Goal: Information Seeking & Learning: Learn about a topic

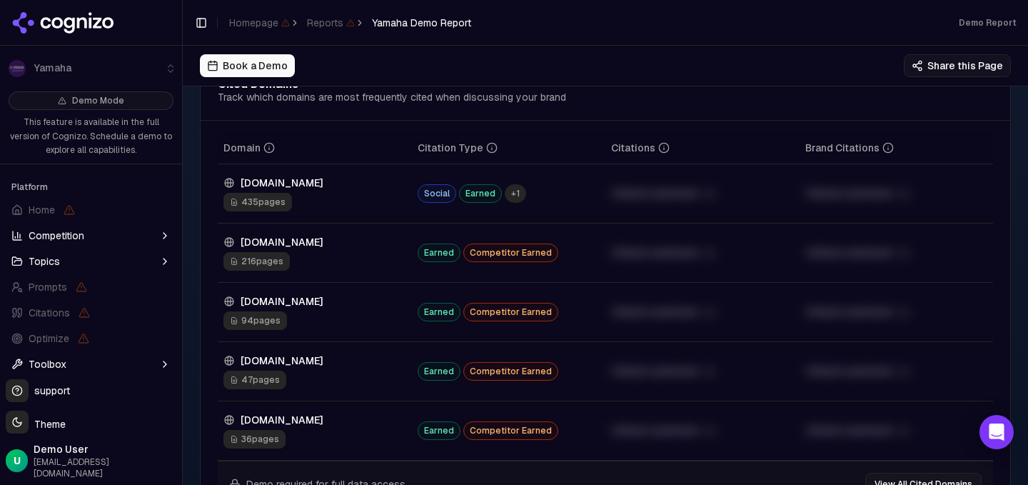
scroll to position [1637, 0]
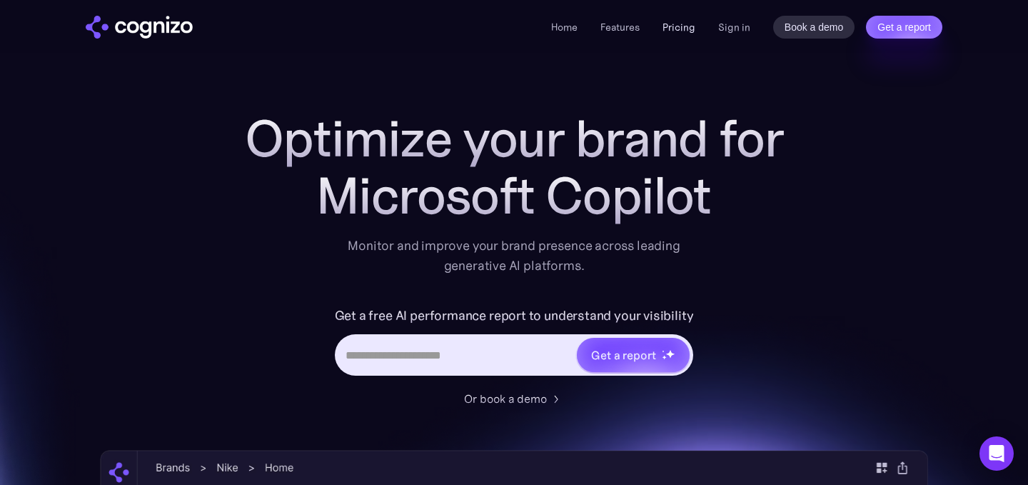
click at [685, 28] on link "Pricing" at bounding box center [679, 27] width 33 height 13
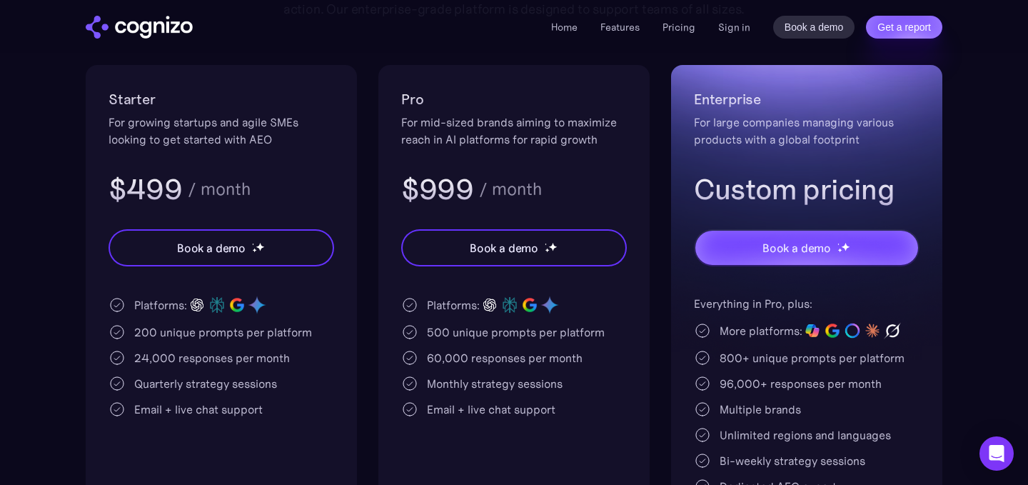
scroll to position [275, 0]
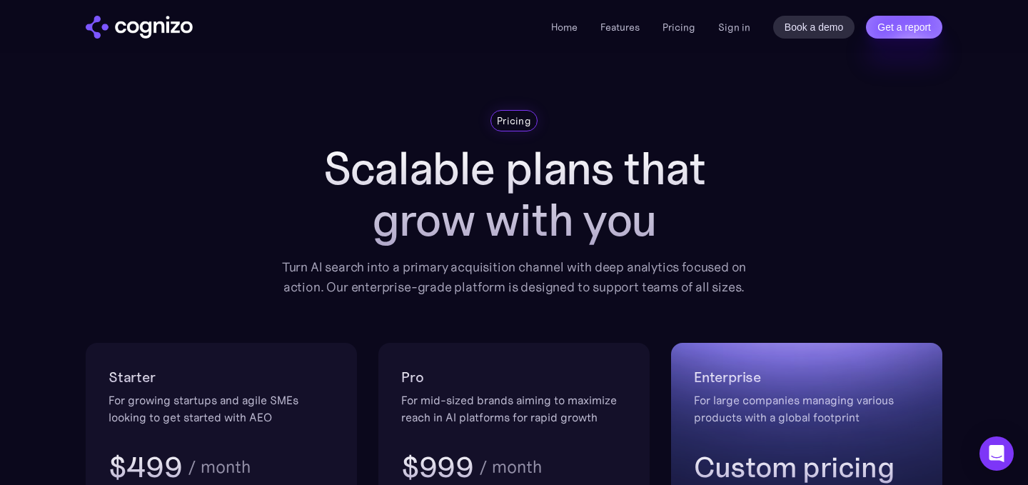
click at [565, 34] on li "Home" at bounding box center [564, 27] width 26 height 17
click at [569, 29] on link "Home" at bounding box center [564, 27] width 26 height 13
click at [565, 30] on link "Home" at bounding box center [564, 27] width 26 height 13
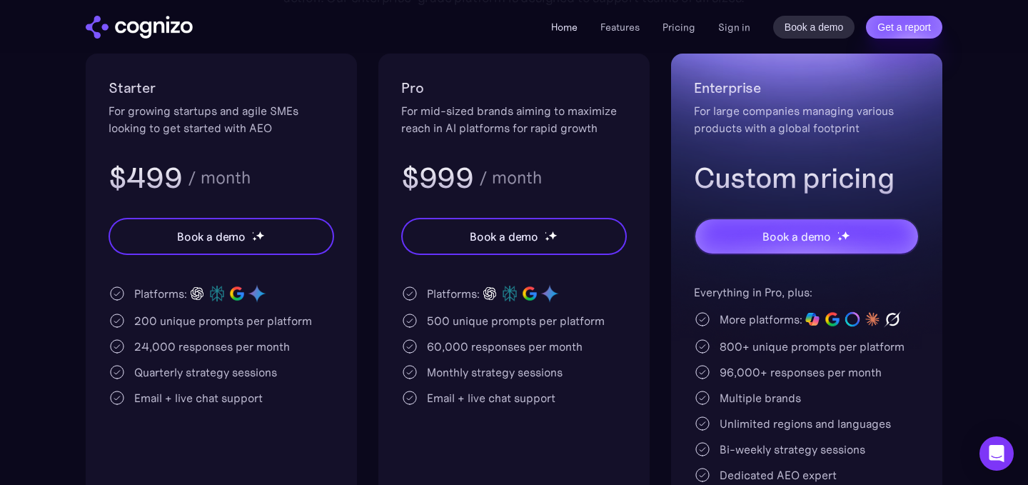
scroll to position [289, 0]
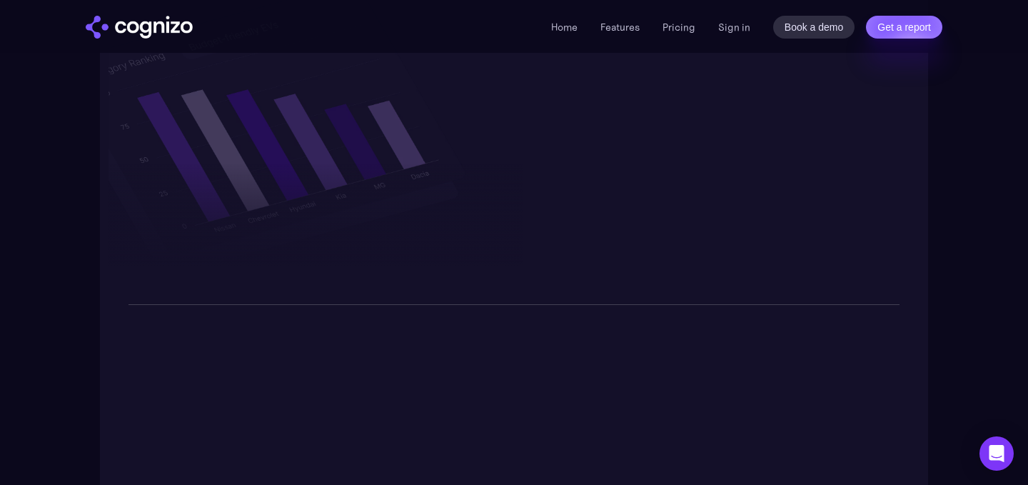
scroll to position [2820, 0]
